Goal: Find specific page/section: Find specific page/section

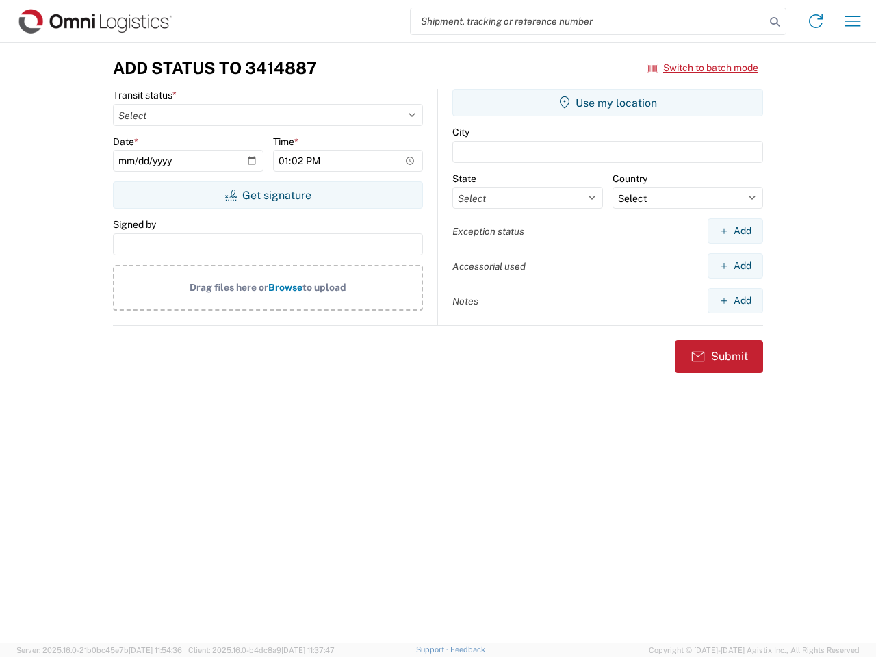
click at [588, 21] on input "search" at bounding box center [588, 21] width 354 height 26
click at [775, 22] on icon at bounding box center [774, 21] width 19 height 19
click at [816, 21] on icon at bounding box center [816, 21] width 22 height 22
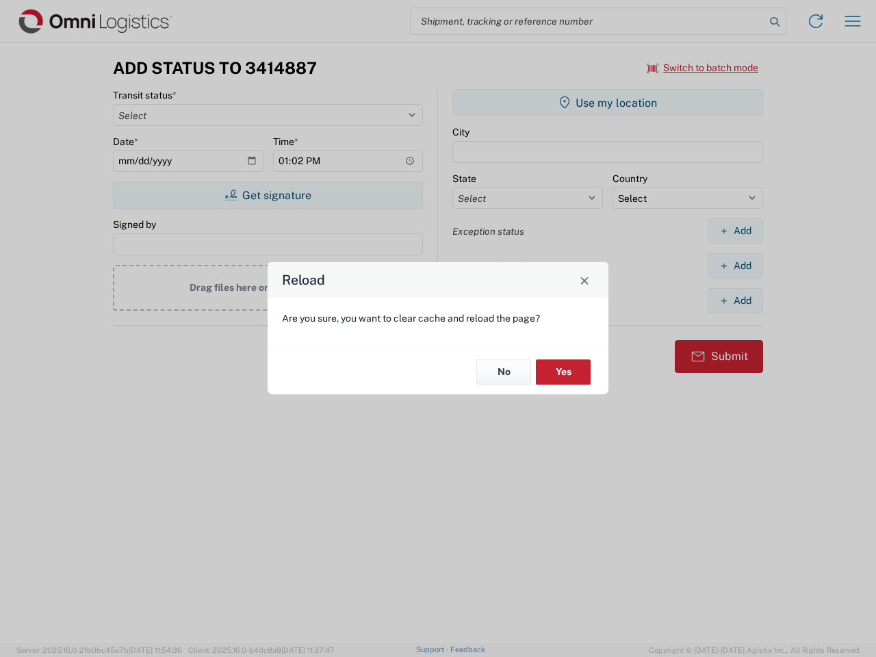
click at [853, 21] on div "Reload Are you sure, you want to clear cache and reload the page? No Yes" at bounding box center [438, 328] width 876 height 657
click at [703, 68] on div "Reload Are you sure, you want to clear cache and reload the page? No Yes" at bounding box center [438, 328] width 876 height 657
click at [268, 195] on div "Reload Are you sure, you want to clear cache and reload the page? No Yes" at bounding box center [438, 328] width 876 height 657
click at [608, 103] on div "Reload Are you sure, you want to clear cache and reload the page? No Yes" at bounding box center [438, 328] width 876 height 657
click at [735, 231] on div "Reload Are you sure, you want to clear cache and reload the page? No Yes" at bounding box center [438, 328] width 876 height 657
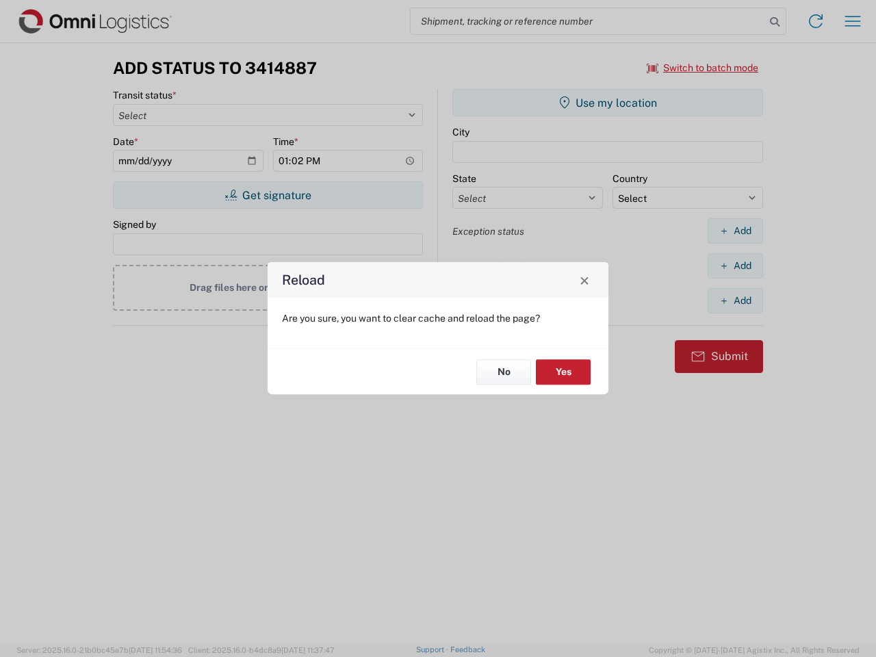
click at [735, 266] on div "Reload Are you sure, you want to clear cache and reload the page? No Yes" at bounding box center [438, 328] width 876 height 657
click at [735, 300] on div "Reload Are you sure, you want to clear cache and reload the page? No Yes" at bounding box center [438, 328] width 876 height 657
